Goal: Transaction & Acquisition: Purchase product/service

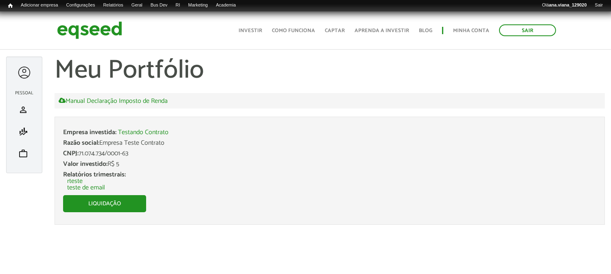
scroll to position [11, 0]
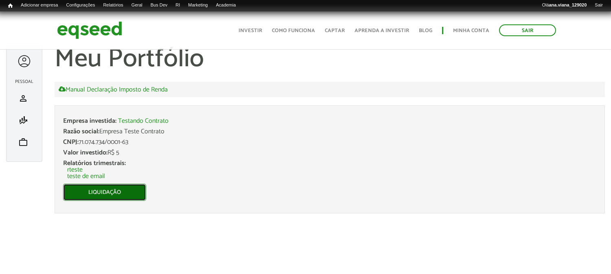
click at [123, 186] on link "Liquidação" at bounding box center [104, 192] width 83 height 17
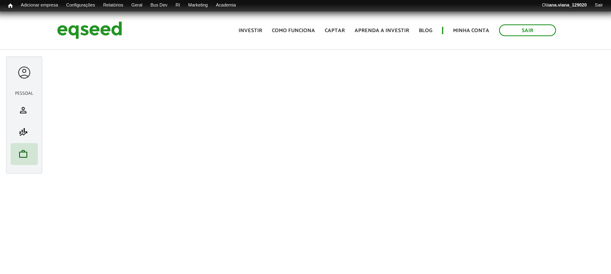
click at [22, 75] on div at bounding box center [24, 72] width 15 height 15
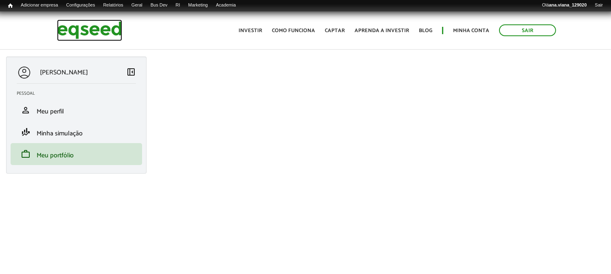
click at [107, 25] on img at bounding box center [89, 31] width 65 height 22
